Goal: Task Accomplishment & Management: Complete application form

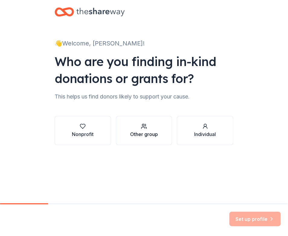
click at [136, 133] on div "Other group" at bounding box center [144, 133] width 28 height 7
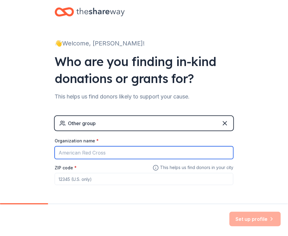
click at [98, 152] on input "Organization name *" at bounding box center [144, 152] width 179 height 13
type input "Advanced Analytics"
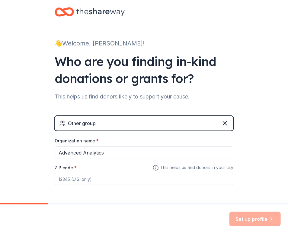
click at [84, 181] on input "ZIP code *" at bounding box center [144, 179] width 179 height 12
type input "53204"
click at [252, 219] on button "Set up profile" at bounding box center [255, 218] width 51 height 15
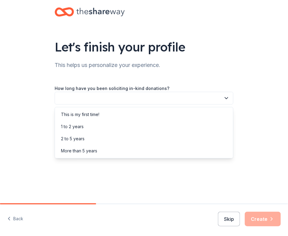
click at [125, 94] on button "button" at bounding box center [144, 98] width 179 height 13
click at [102, 114] on div "This is my first time!" at bounding box center [144, 114] width 176 height 12
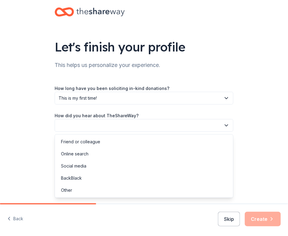
click at [100, 126] on button "button" at bounding box center [144, 125] width 179 height 13
click at [101, 141] on div "Friend or colleague" at bounding box center [144, 141] width 176 height 12
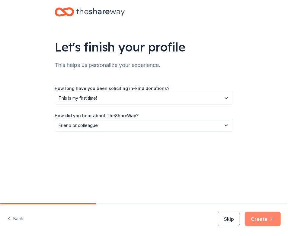
click at [271, 221] on icon "button" at bounding box center [272, 219] width 6 height 6
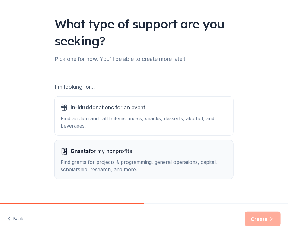
scroll to position [31, 0]
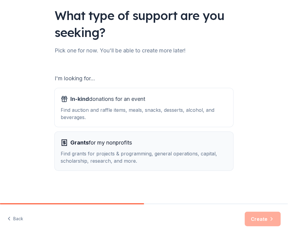
click at [130, 163] on div "Find grants for projects & programming, general operations, capital, scholarshi…" at bounding box center [144, 157] width 167 height 15
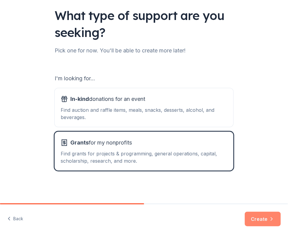
click at [257, 215] on button "Create" at bounding box center [263, 218] width 36 height 15
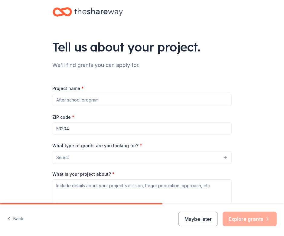
click at [106, 99] on input "Project name *" at bounding box center [142, 100] width 179 height 12
type input "Advanced Analytics"
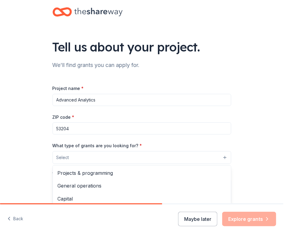
click at [87, 155] on button "Select" at bounding box center [142, 157] width 179 height 13
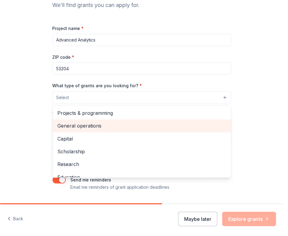
click at [98, 125] on span "General operations" at bounding box center [142, 126] width 169 height 8
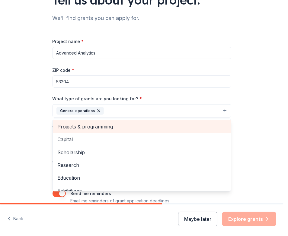
scroll to position [45, 0]
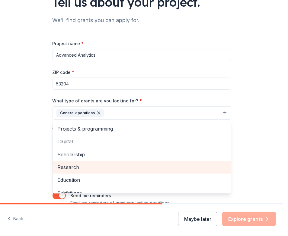
click at [84, 168] on span "Research" at bounding box center [142, 167] width 169 height 8
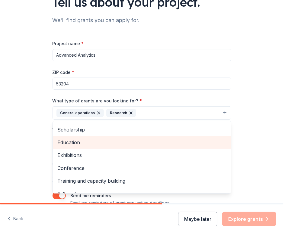
scroll to position [27, 0]
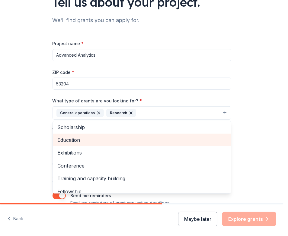
click at [81, 137] on span "Education" at bounding box center [142, 140] width 169 height 8
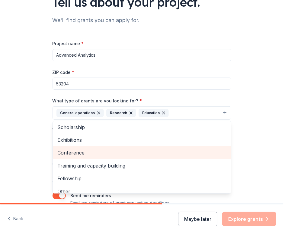
scroll to position [33, 0]
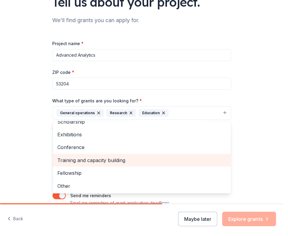
click at [95, 159] on span "Training and capacity building" at bounding box center [142, 160] width 169 height 8
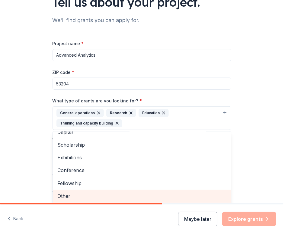
click at [80, 195] on span "Other" at bounding box center [142, 196] width 169 height 8
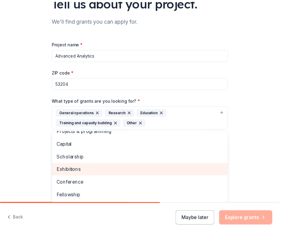
scroll to position [87, 0]
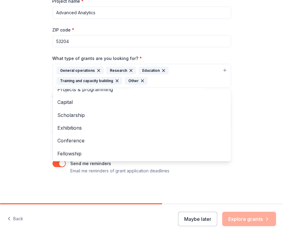
click at [256, 170] on div "Tell us about your project. We'll find grants you can apply for. Project name *…" at bounding box center [142, 58] width 284 height 290
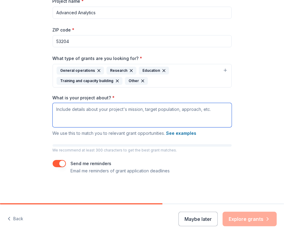
click at [122, 117] on textarea "What is your project about? *" at bounding box center [142, 115] width 179 height 24
type textarea "I"
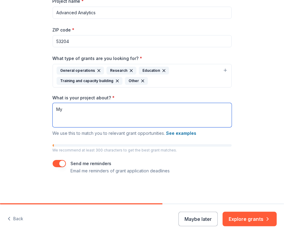
type textarea "M"
type textarea "T"
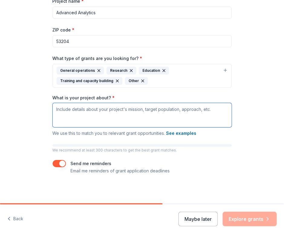
click at [122, 117] on textarea "What is your project about? *" at bounding box center [142, 115] width 179 height 24
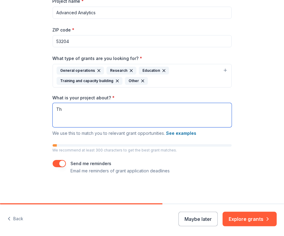
type textarea "T"
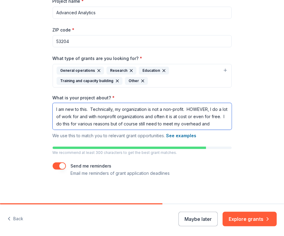
scroll to position [0, 0]
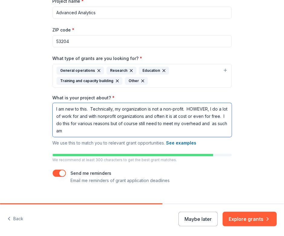
type textarea "I am new to this. Technically, my organization is not a non-profit. HOWEVER, I …"
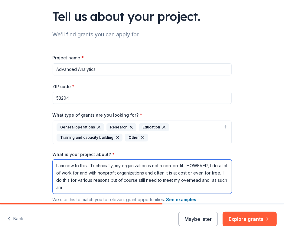
click at [80, 189] on textarea "I am new to this. Technically, my organization is not a non-profit. HOWEVER, I …" at bounding box center [142, 176] width 179 height 34
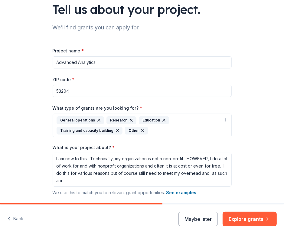
scroll to position [37, 0]
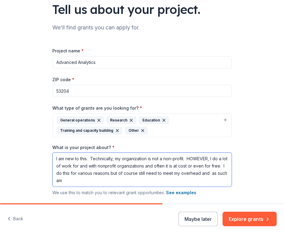
click at [179, 180] on textarea "I am new to this. Technically, my organization is not a non-profit. HOWEVER, I …" at bounding box center [142, 169] width 179 height 34
